Goal: Find specific fact

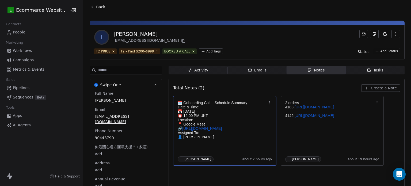
click at [247, 138] on p "👤 [PERSON_NAME]" at bounding box center [222, 137] width 89 height 4
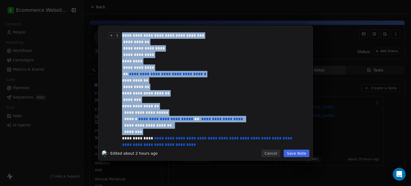
scroll to position [59, 0]
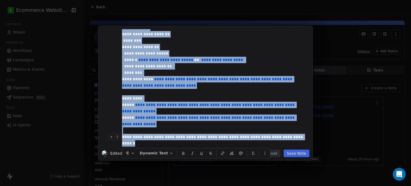
drag, startPoint x: 123, startPoint y: 34, endPoint x: 148, endPoint y: 144, distance: 113.3
click at [148, 144] on div "**********" at bounding box center [213, 60] width 183 height 174
copy div "**********"
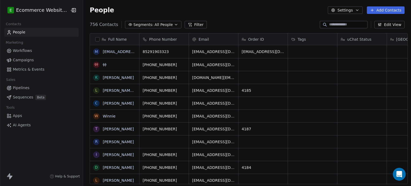
scroll to position [4, 4]
click at [334, 25] on input at bounding box center [347, 24] width 37 height 5
click at [155, 23] on span "All People" at bounding box center [164, 25] width 18 height 6
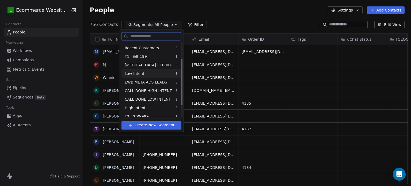
scroll to position [27, 0]
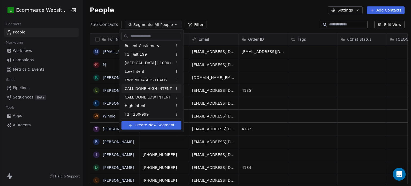
click at [154, 91] on span "CALL DONE HIGH INTENT" at bounding box center [148, 89] width 47 height 6
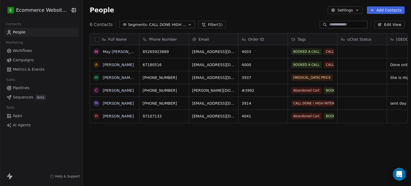
scroll to position [160, 327]
click at [153, 24] on span "CALL DONE HIGH INTENT" at bounding box center [167, 25] width 37 height 6
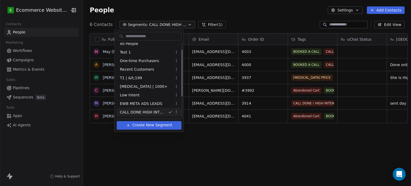
scroll to position [26, 0]
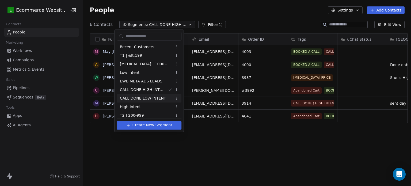
click at [151, 101] on div "CALL DONE LOW INTENT" at bounding box center [149, 98] width 65 height 9
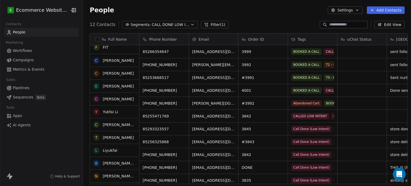
scroll to position [0, 0]
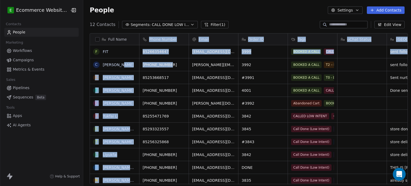
drag, startPoint x: 175, startPoint y: 60, endPoint x: 134, endPoint y: 58, distance: 40.2
click at [134, 58] on div "Full Name F FIT C C.Y. Chan C Celia E Edmund C Clarence Y Yukfai Li C Chiu Ng Y…" at bounding box center [249, 108] width 318 height 151
click at [177, 61] on div "+32499601378" at bounding box center [164, 64] width 49 height 13
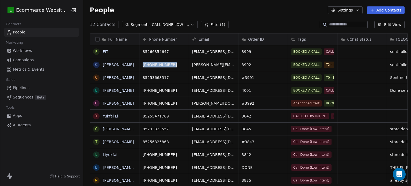
drag, startPoint x: 177, startPoint y: 61, endPoint x: 140, endPoint y: 60, distance: 36.7
click at [140, 60] on div "+32499601378" at bounding box center [164, 64] width 49 height 13
drag, startPoint x: 170, startPoint y: 68, endPoint x: 170, endPoint y: 61, distance: 7.0
click at [182, 62] on icon "grid" at bounding box center [184, 64] width 4 height 4
